Goal: Transaction & Acquisition: Download file/media

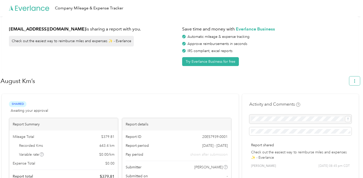
click at [356, 80] on icon "button" at bounding box center [355, 81] width 4 height 4
click at [347, 102] on span "Download" at bounding box center [342, 104] width 17 height 5
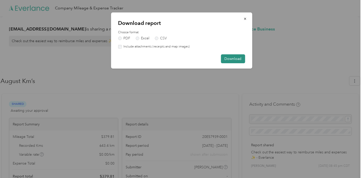
click at [235, 61] on button "Download" at bounding box center [233, 58] width 24 height 9
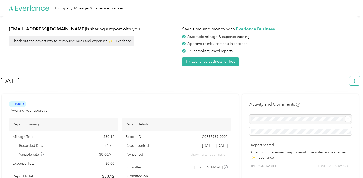
click at [356, 82] on icon "button" at bounding box center [355, 81] width 4 height 4
click at [348, 102] on span "Download" at bounding box center [342, 104] width 17 height 5
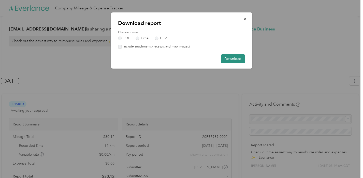
click at [227, 61] on button "Download" at bounding box center [233, 58] width 24 height 9
